Goal: Task Accomplishment & Management: Use online tool/utility

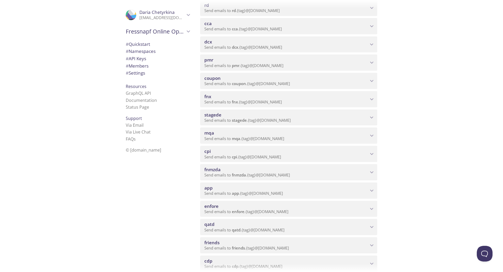
scroll to position [236, 0]
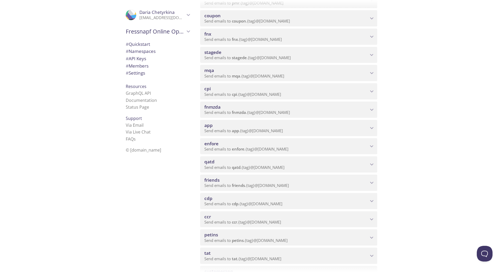
click at [244, 71] on span "mqa" at bounding box center [287, 71] width 164 height 6
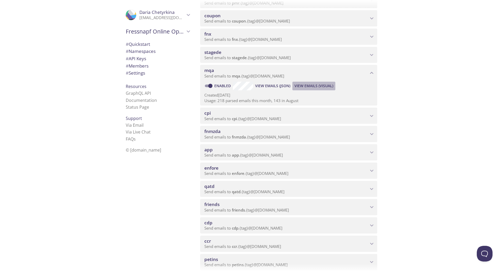
click at [321, 86] on span "View Emails (Visual)" at bounding box center [314, 86] width 39 height 6
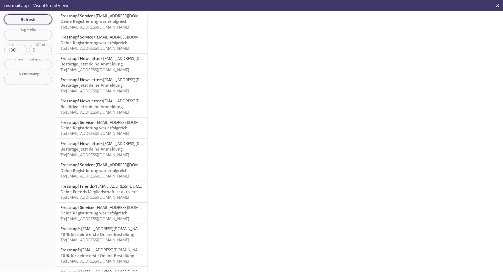
click at [28, 19] on span "Refresh" at bounding box center [27, 19] width 39 height 7
click at [96, 27] on span "To: [EMAIL_ADDRESS][DOMAIN_NAME]" at bounding box center [95, 26] width 69 height 5
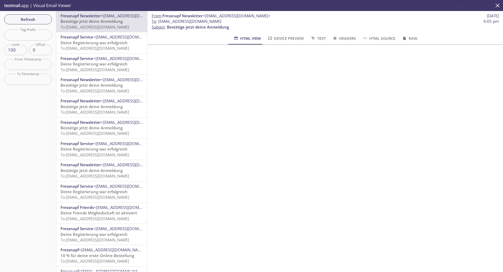
scroll to position [105, 0]
click at [22, 19] on span "Refresh" at bounding box center [27, 19] width 39 height 7
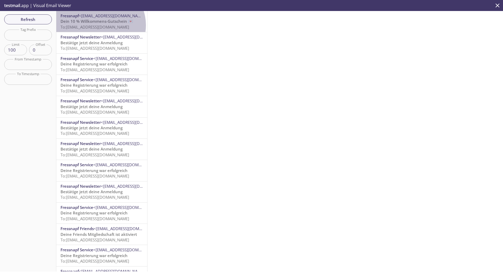
click at [100, 25] on span "To: [EMAIL_ADDRESS][DOMAIN_NAME]" at bounding box center [95, 26] width 69 height 5
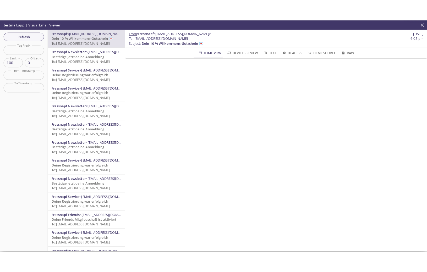
scroll to position [614, 0]
